Goal: Check status: Check status

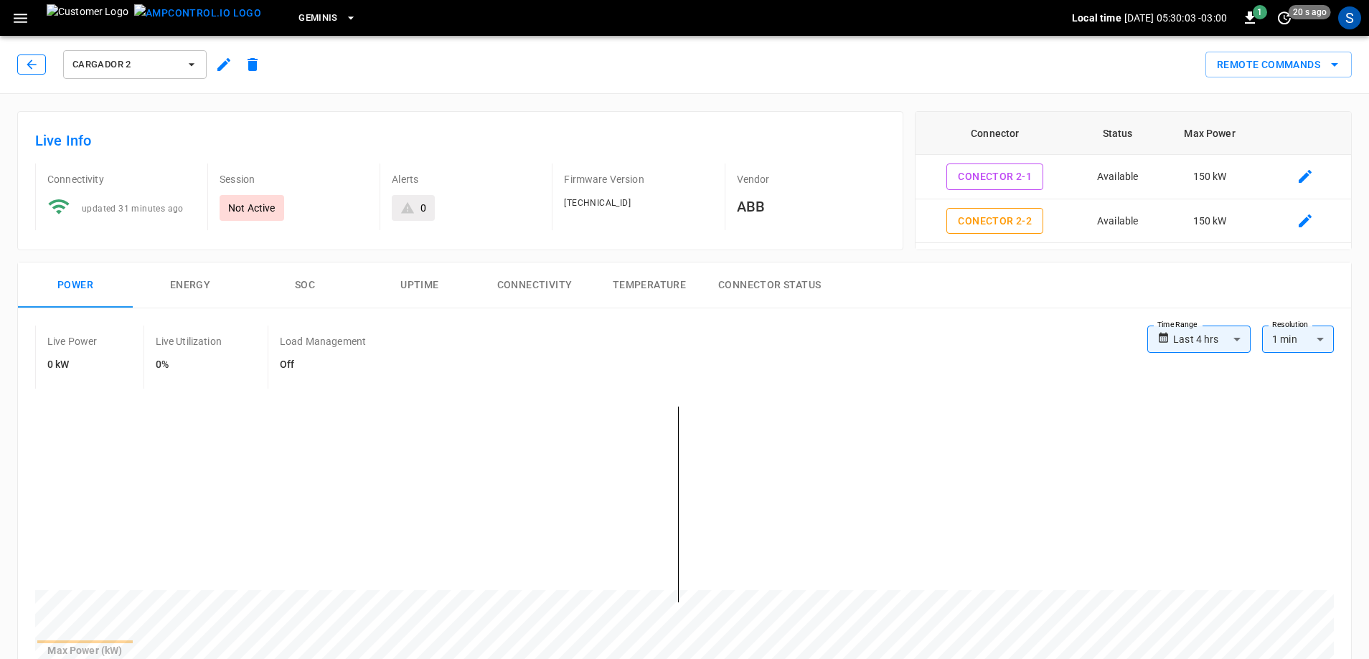
click at [27, 64] on icon "button" at bounding box center [31, 64] width 14 height 14
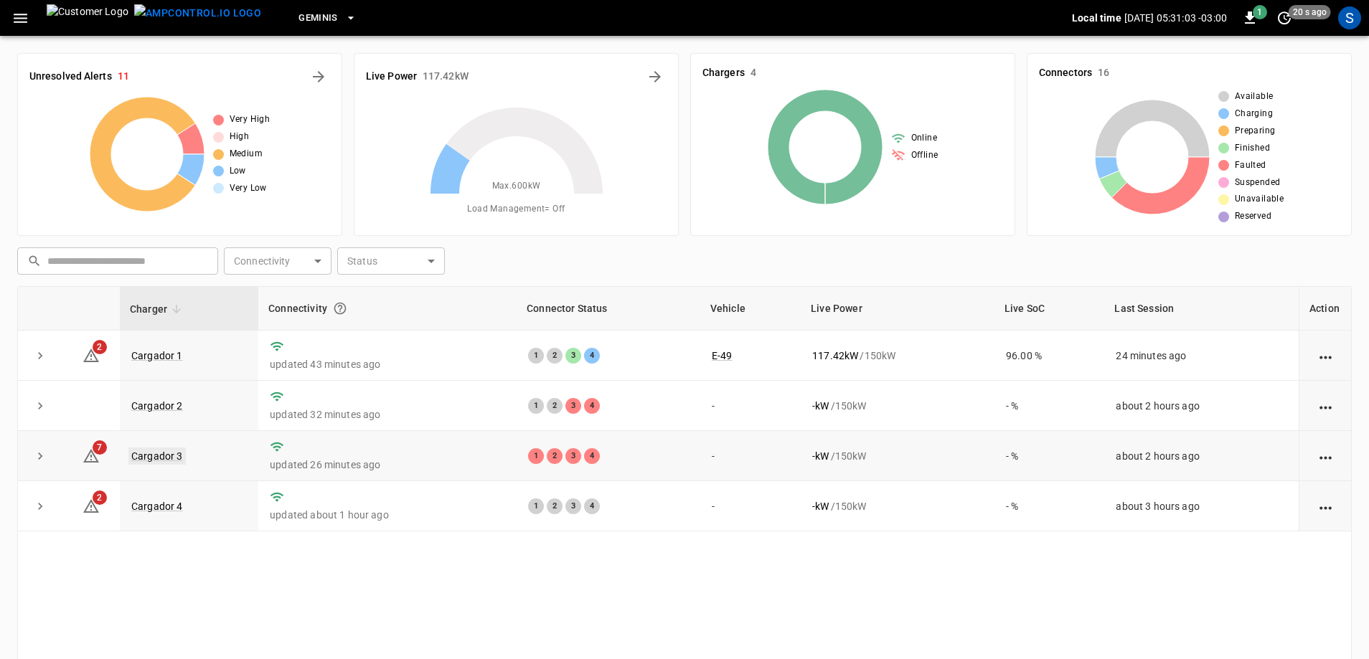
click at [162, 457] on link "Cargador 3" at bounding box center [156, 456] width 57 height 17
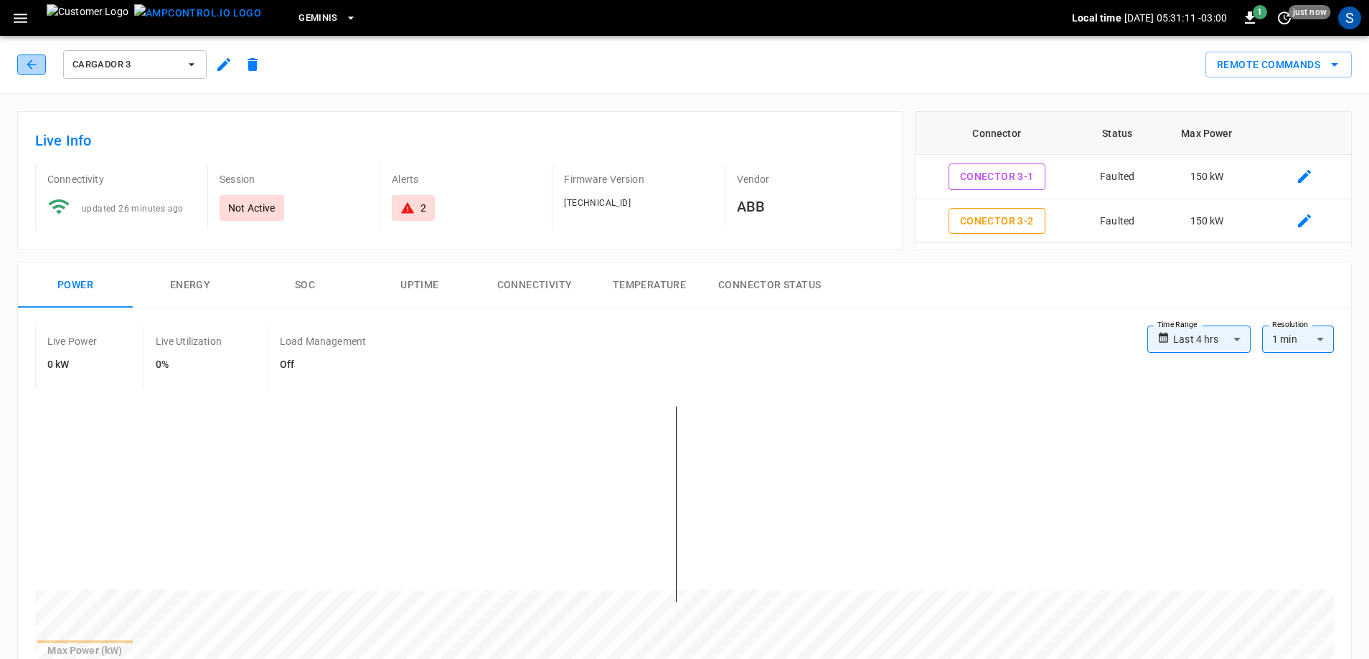
click at [37, 66] on icon "button" at bounding box center [31, 64] width 14 height 14
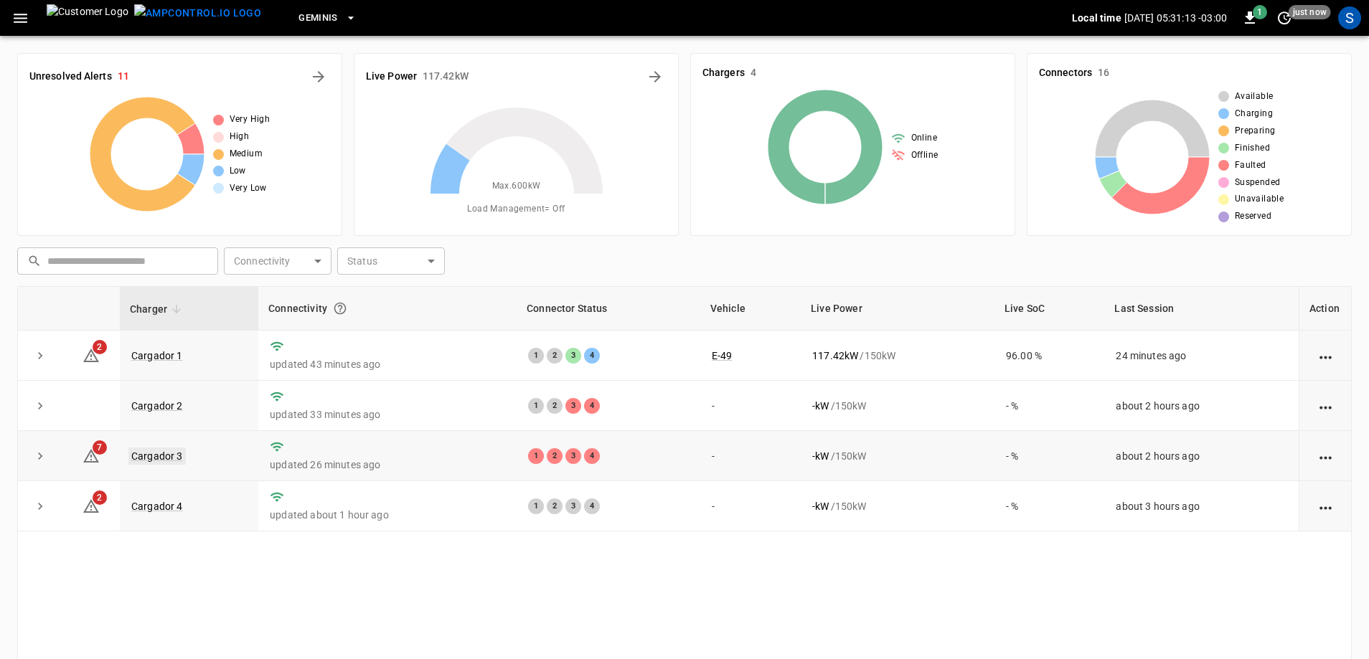
click at [153, 458] on link "Cargador 3" at bounding box center [156, 456] width 57 height 17
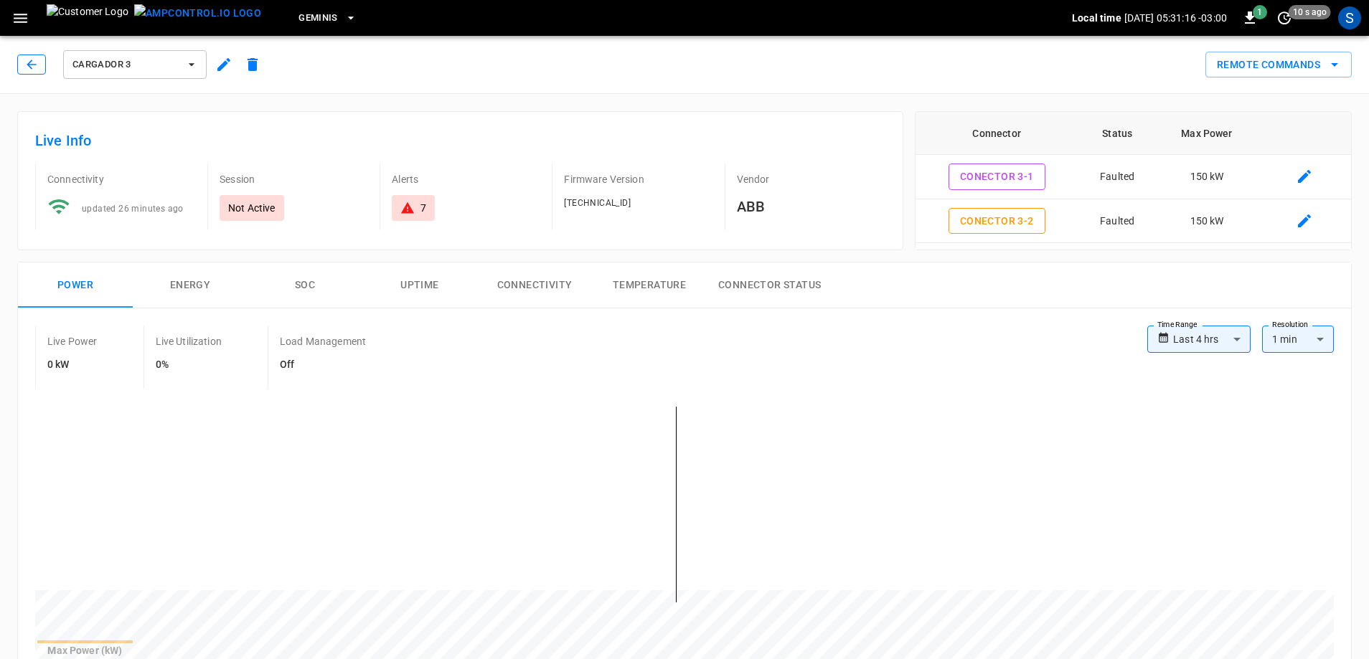
click at [32, 69] on icon "button" at bounding box center [31, 64] width 9 height 9
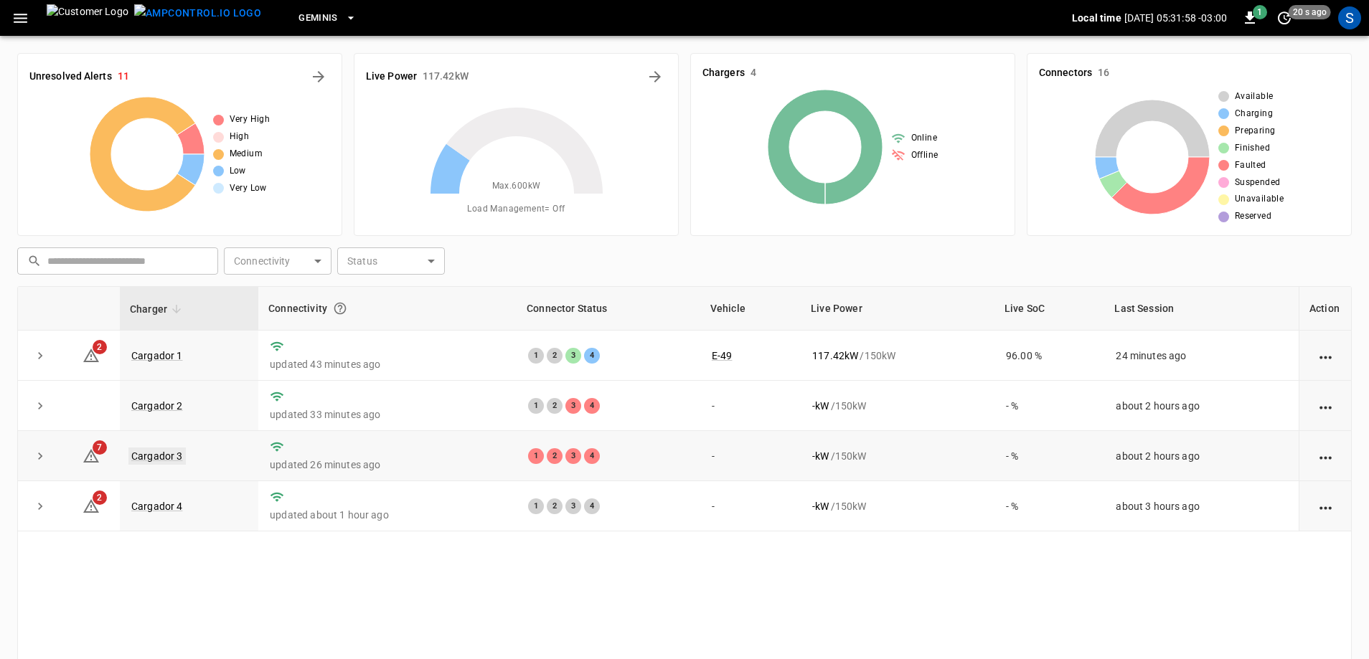
click at [170, 460] on link "Cargador 3" at bounding box center [156, 456] width 57 height 17
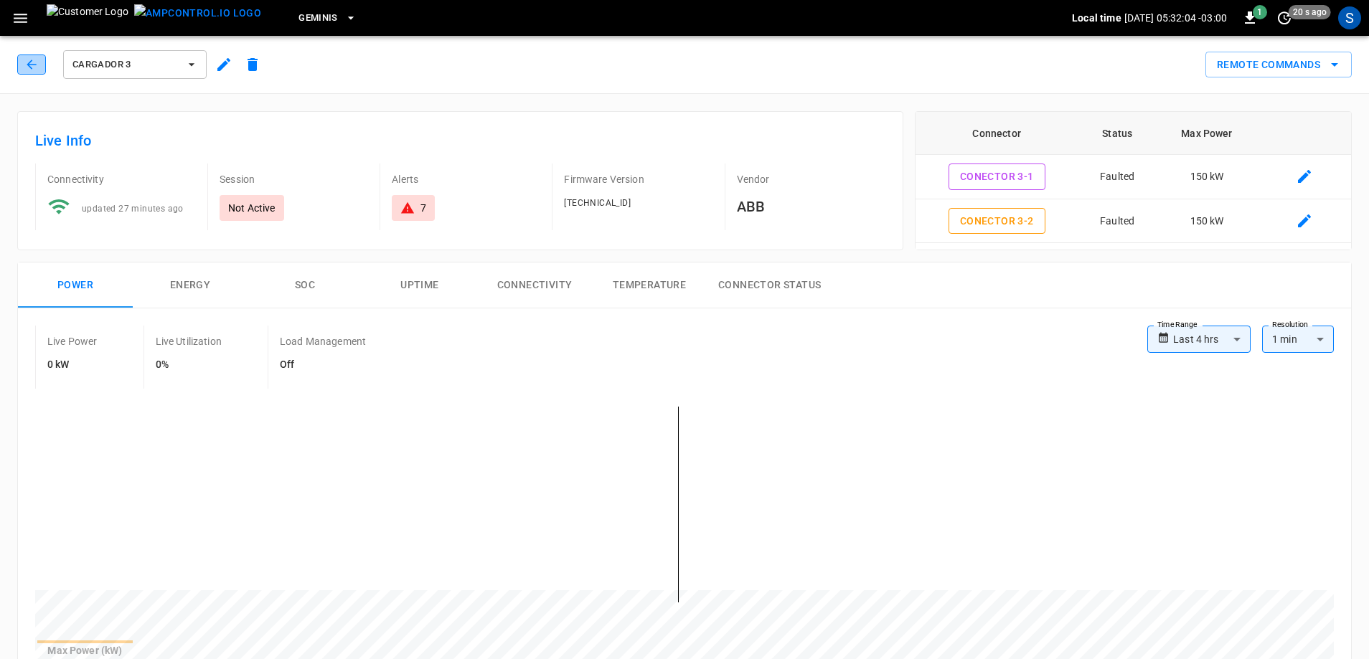
click at [32, 57] on button "button" at bounding box center [31, 65] width 29 height 20
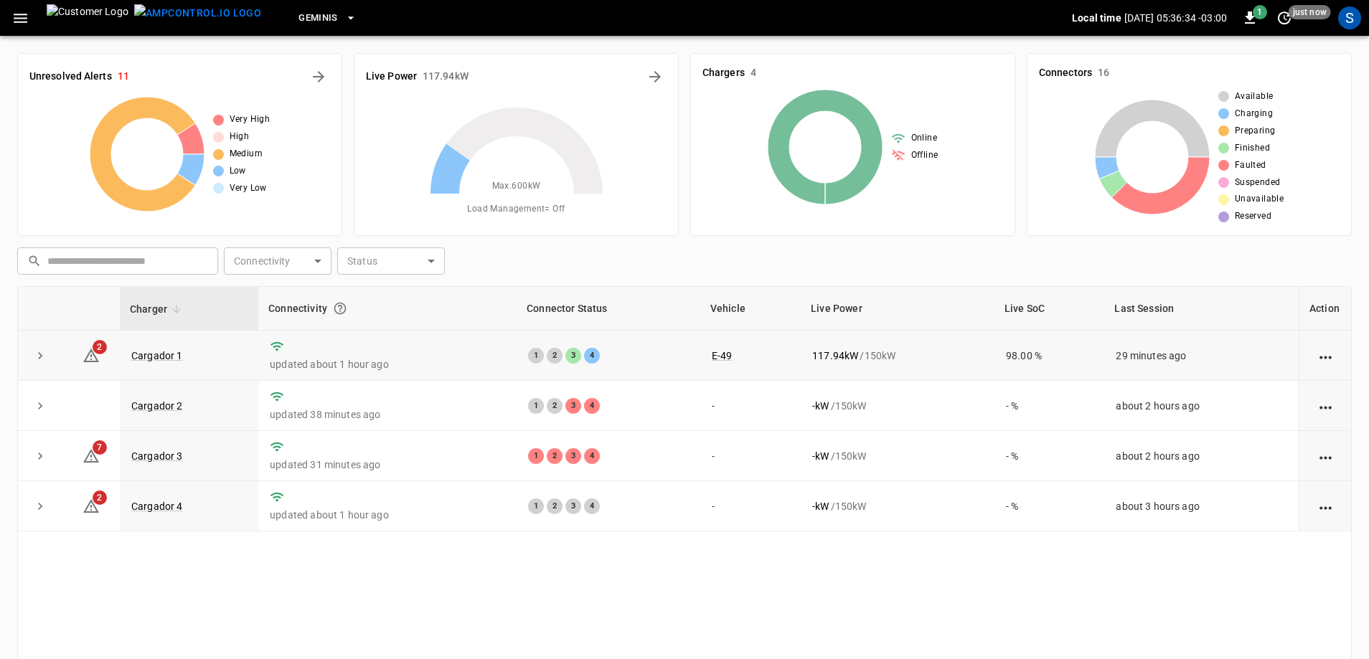
scroll to position [144, 0]
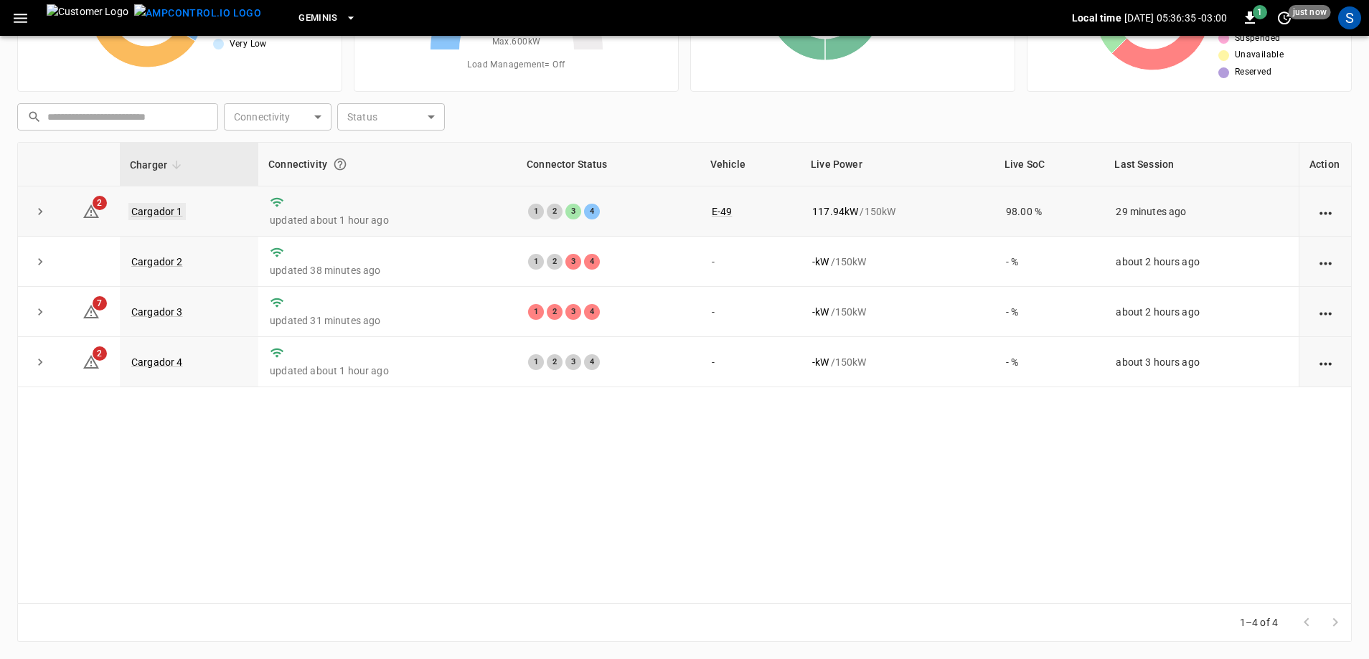
click at [146, 215] on link "Cargador 1" at bounding box center [156, 211] width 57 height 17
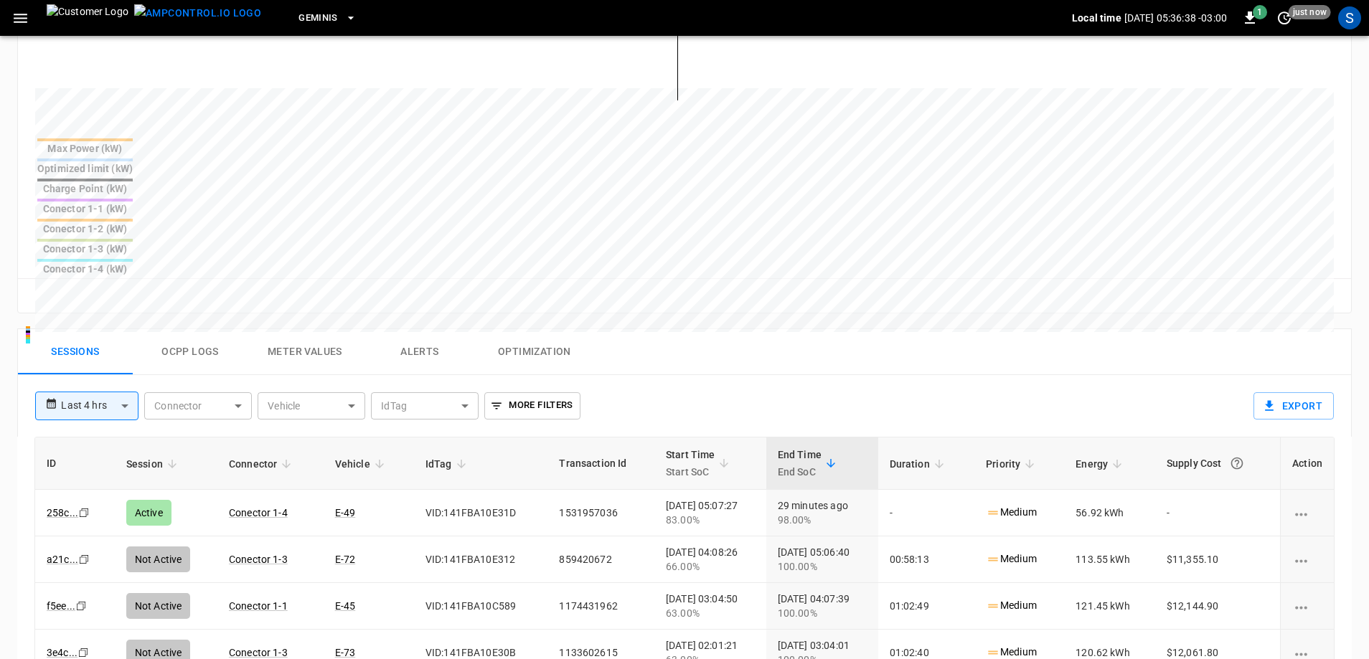
scroll to position [574, 0]
